Goal: Task Accomplishment & Management: Manage account settings

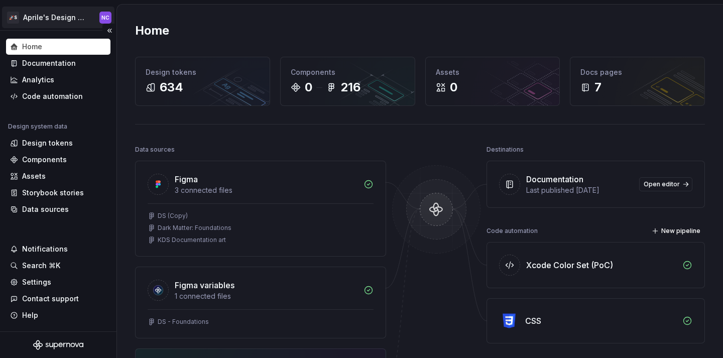
click at [57, 25] on html "🚀S Aprile's Design System NC Home Documentation Analytics Code automation Desig…" at bounding box center [361, 179] width 723 height 358
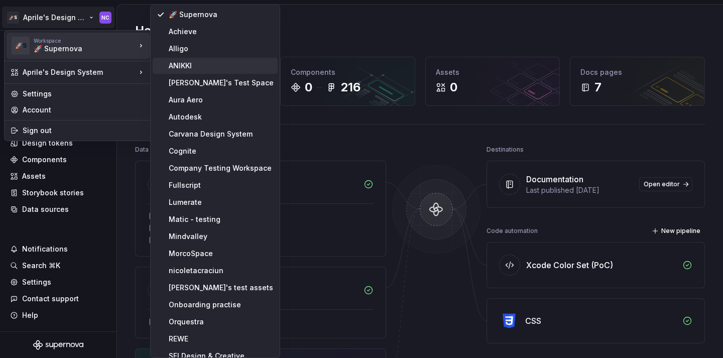
click at [189, 61] on div "ANIKKI" at bounding box center [221, 66] width 105 height 10
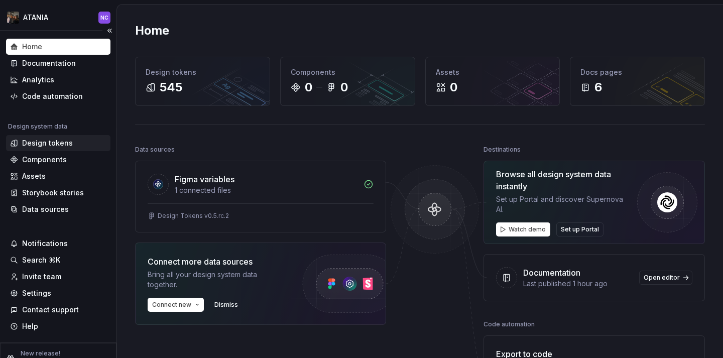
click at [72, 143] on div "Design tokens" at bounding box center [58, 143] width 96 height 10
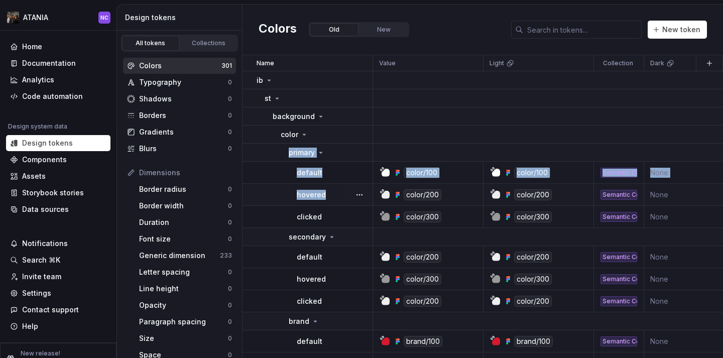
drag, startPoint x: 285, startPoint y: 153, endPoint x: 287, endPoint y: 202, distance: 49.8
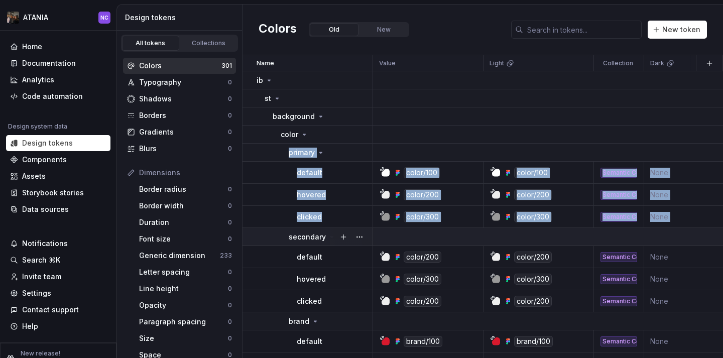
drag, startPoint x: 256, startPoint y: 155, endPoint x: 259, endPoint y: 232, distance: 77.3
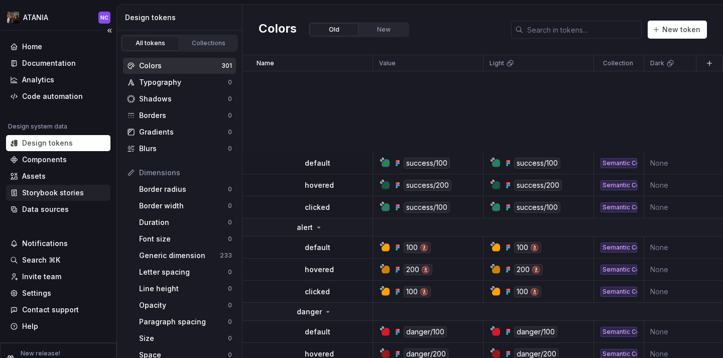
scroll to position [4443, 0]
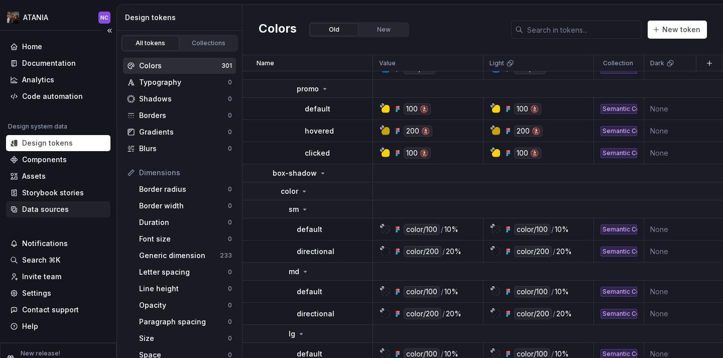
click at [61, 214] on div "Data sources" at bounding box center [45, 209] width 47 height 10
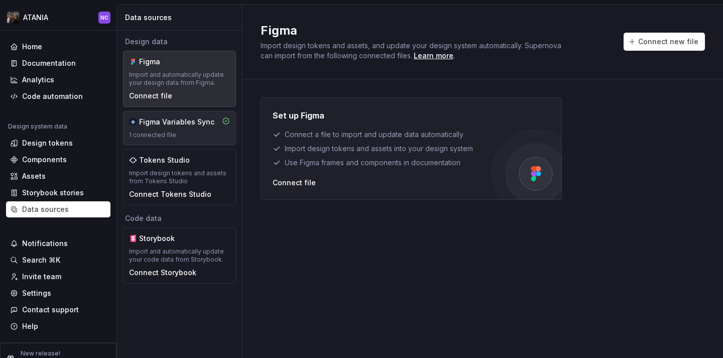
click at [165, 131] on div "1 connected file" at bounding box center [179, 135] width 101 height 8
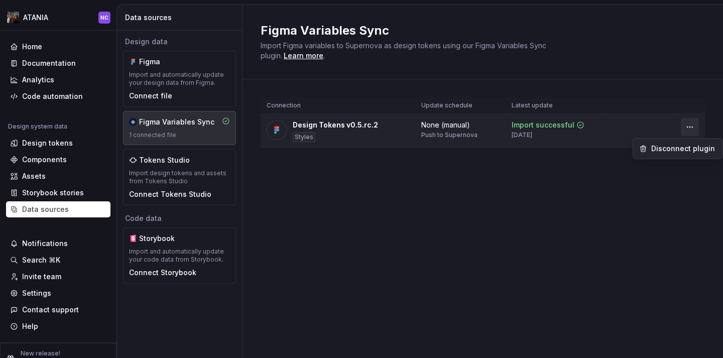
click at [684, 122] on html "ATANIA NC Home Documentation Analytics Code automation Design system data Desig…" at bounding box center [361, 179] width 723 height 358
click at [680, 156] on div "Disconnect plugin" at bounding box center [677, 149] width 85 height 16
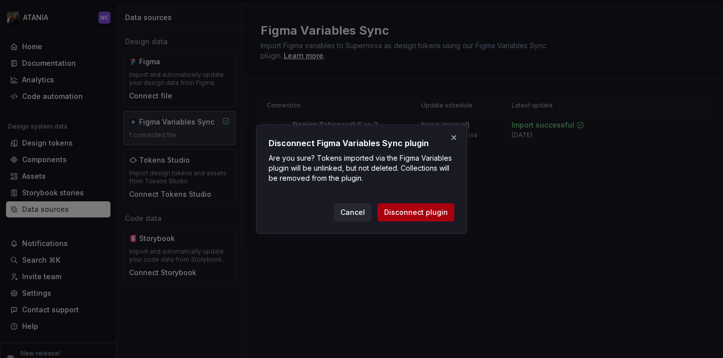
click at [435, 207] on button "Disconnect plugin" at bounding box center [415, 212] width 77 height 18
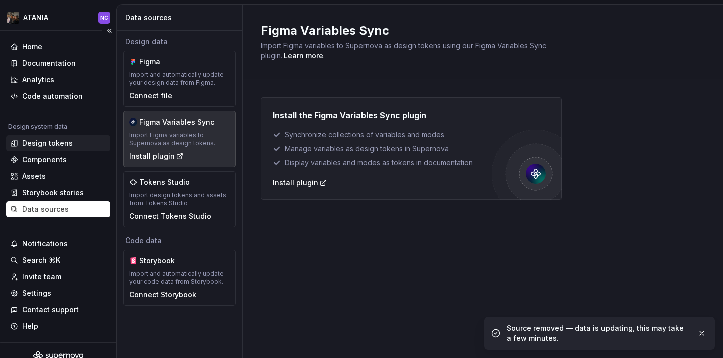
click at [48, 143] on div "Design tokens" at bounding box center [47, 143] width 51 height 10
